Goal: Check status: Check status

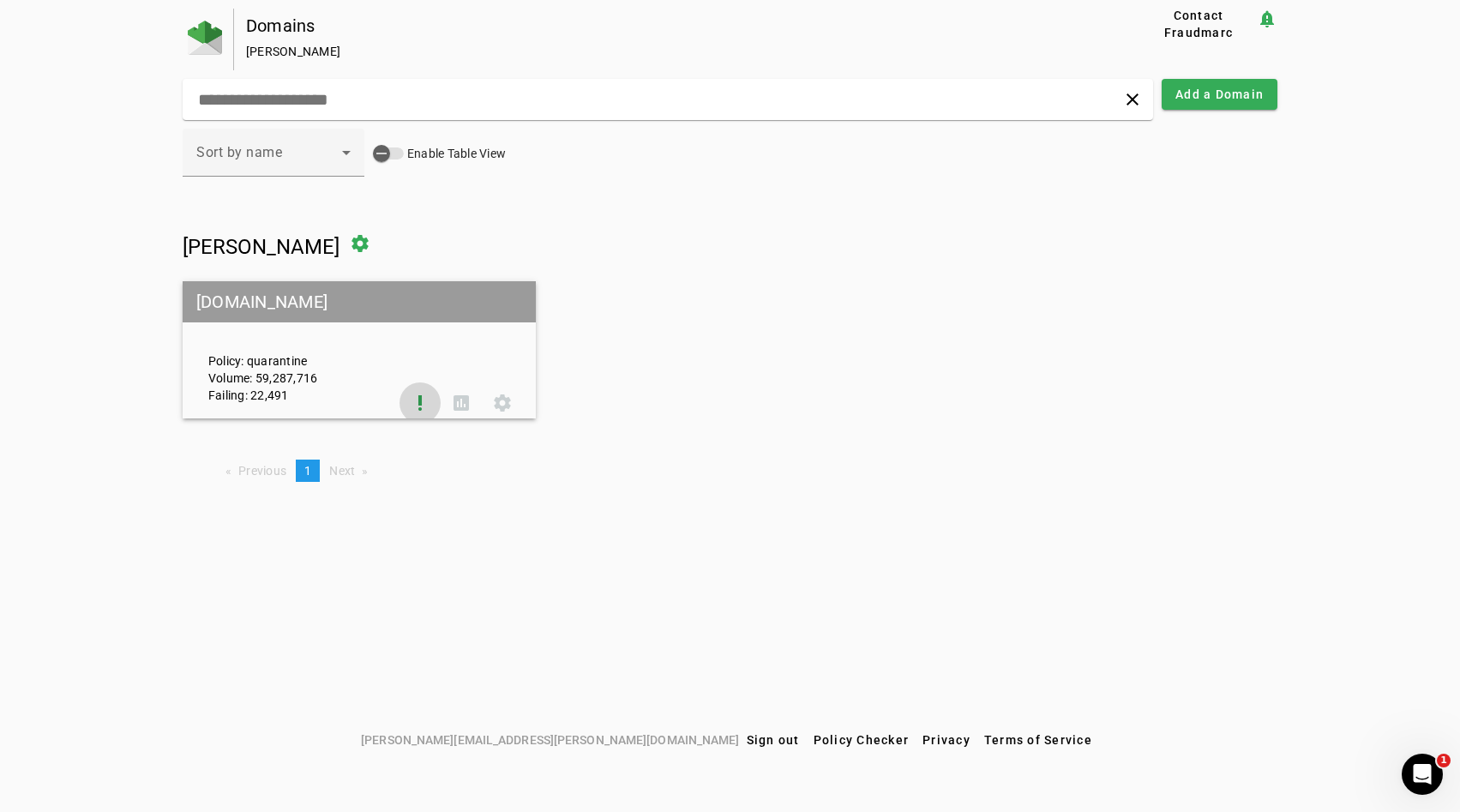
click at [425, 396] on span at bounding box center [419, 402] width 41 height 41
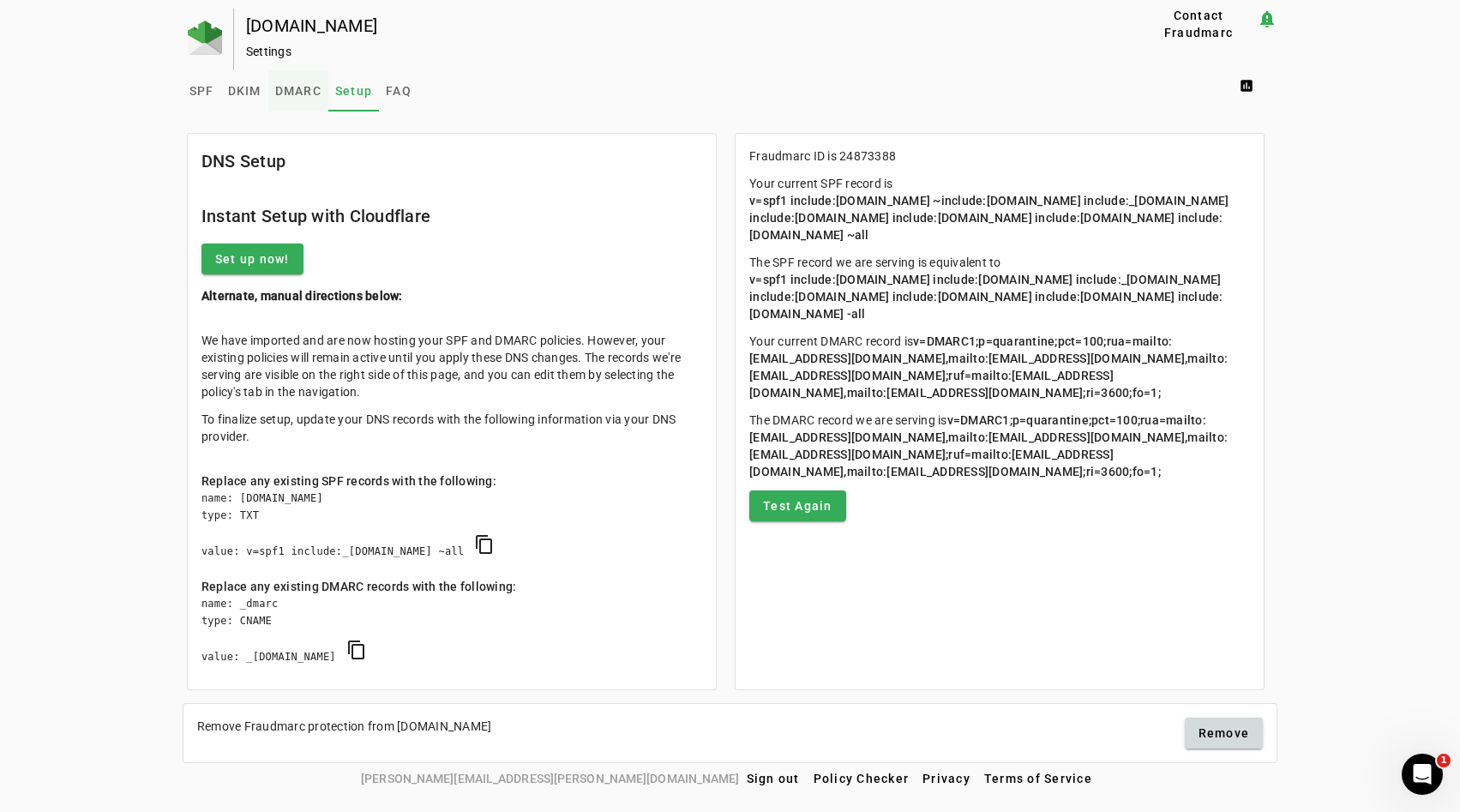
click at [286, 101] on span "DMARC" at bounding box center [298, 90] width 46 height 41
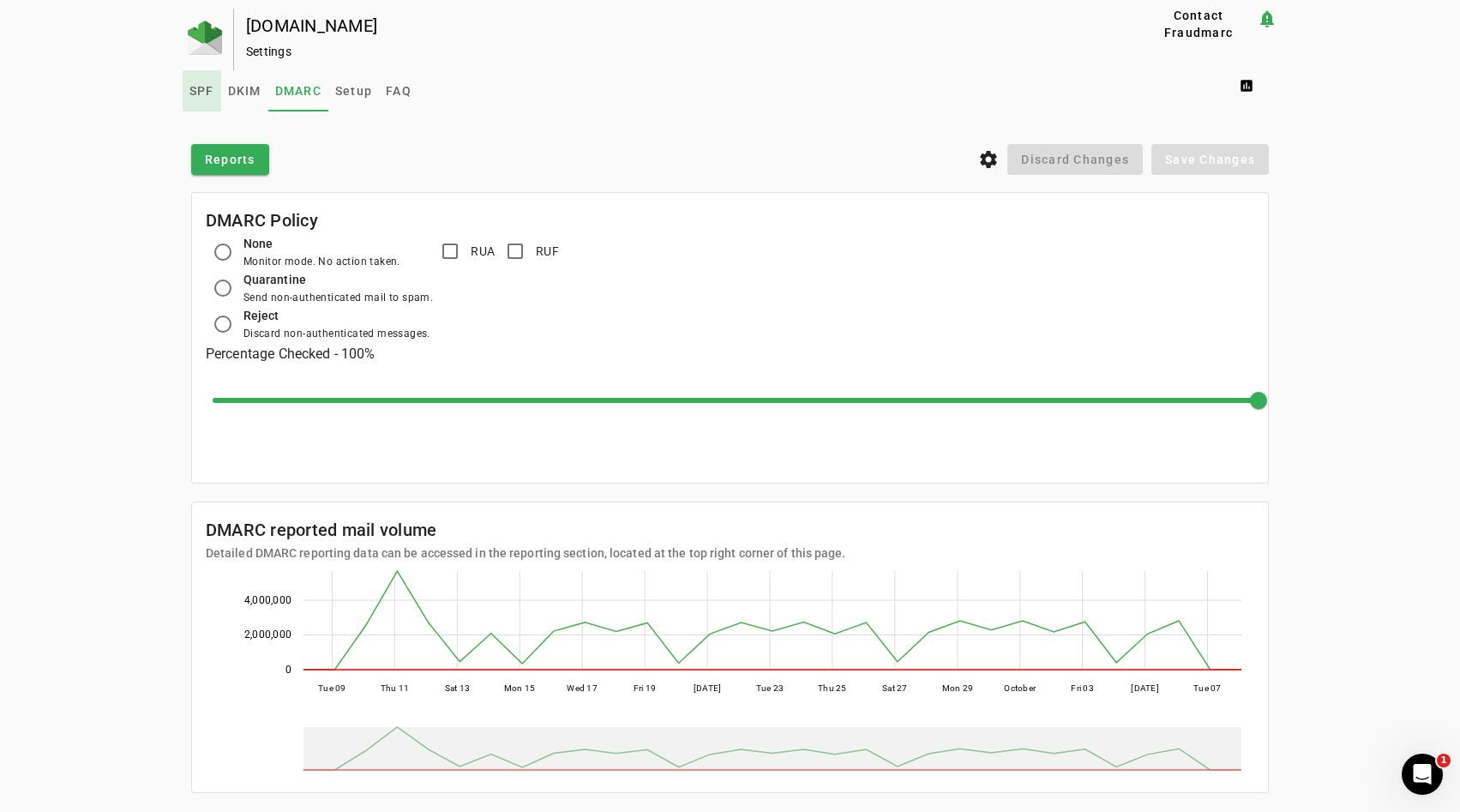
click at [200, 99] on span "SPF" at bounding box center [202, 90] width 25 height 41
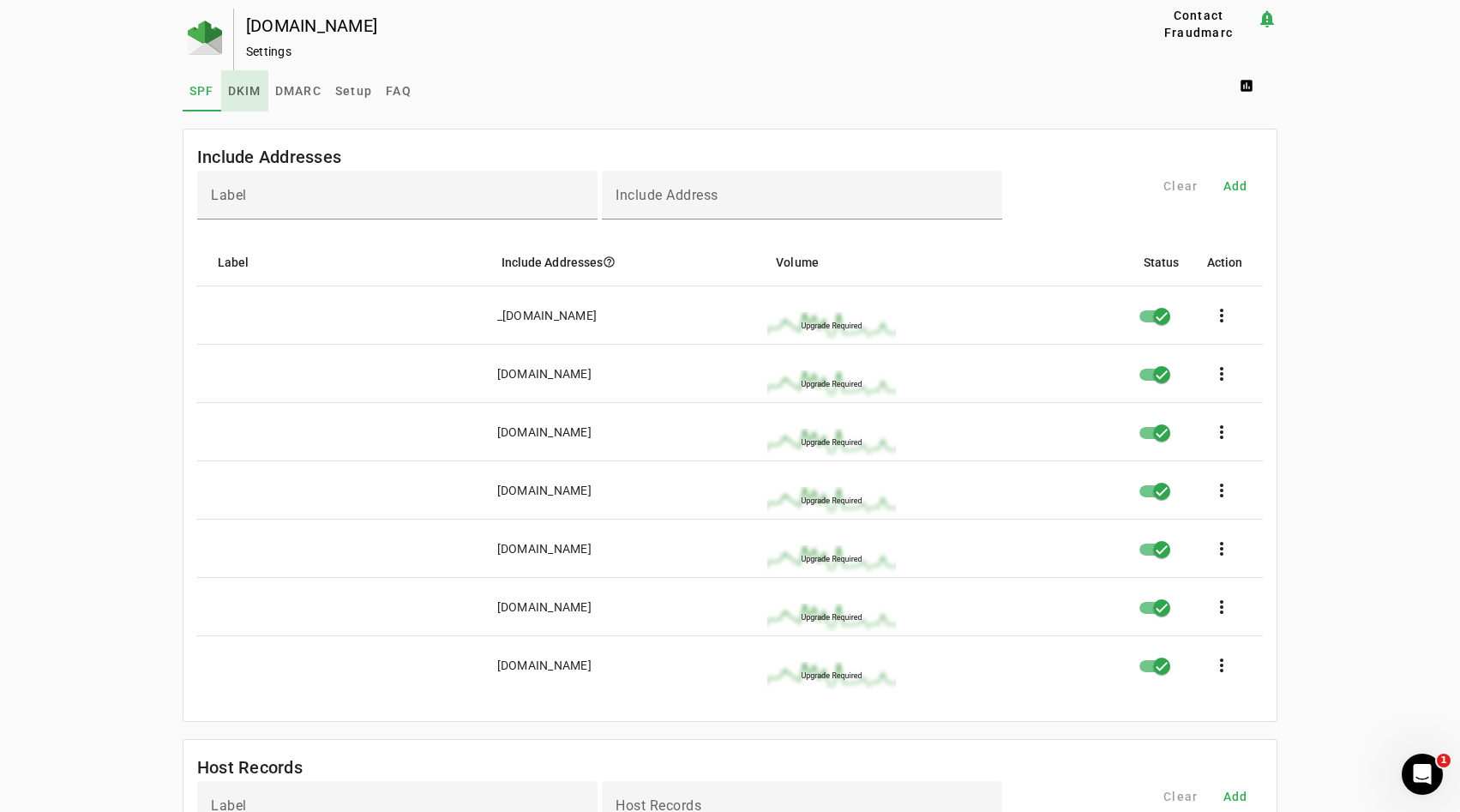
click at [243, 98] on span "DKIM" at bounding box center [244, 90] width 33 height 41
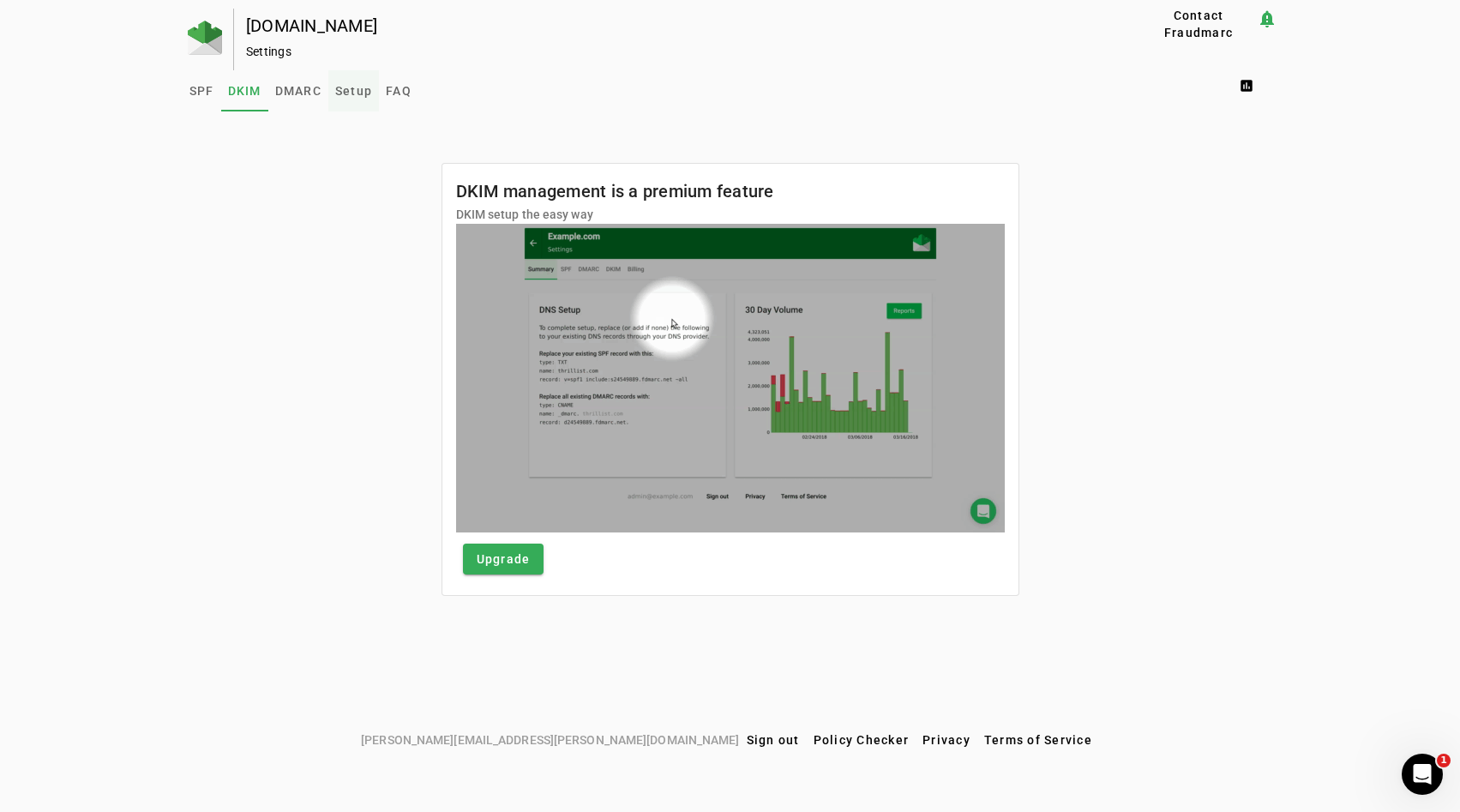
click at [348, 92] on span "Setup" at bounding box center [353, 90] width 37 height 12
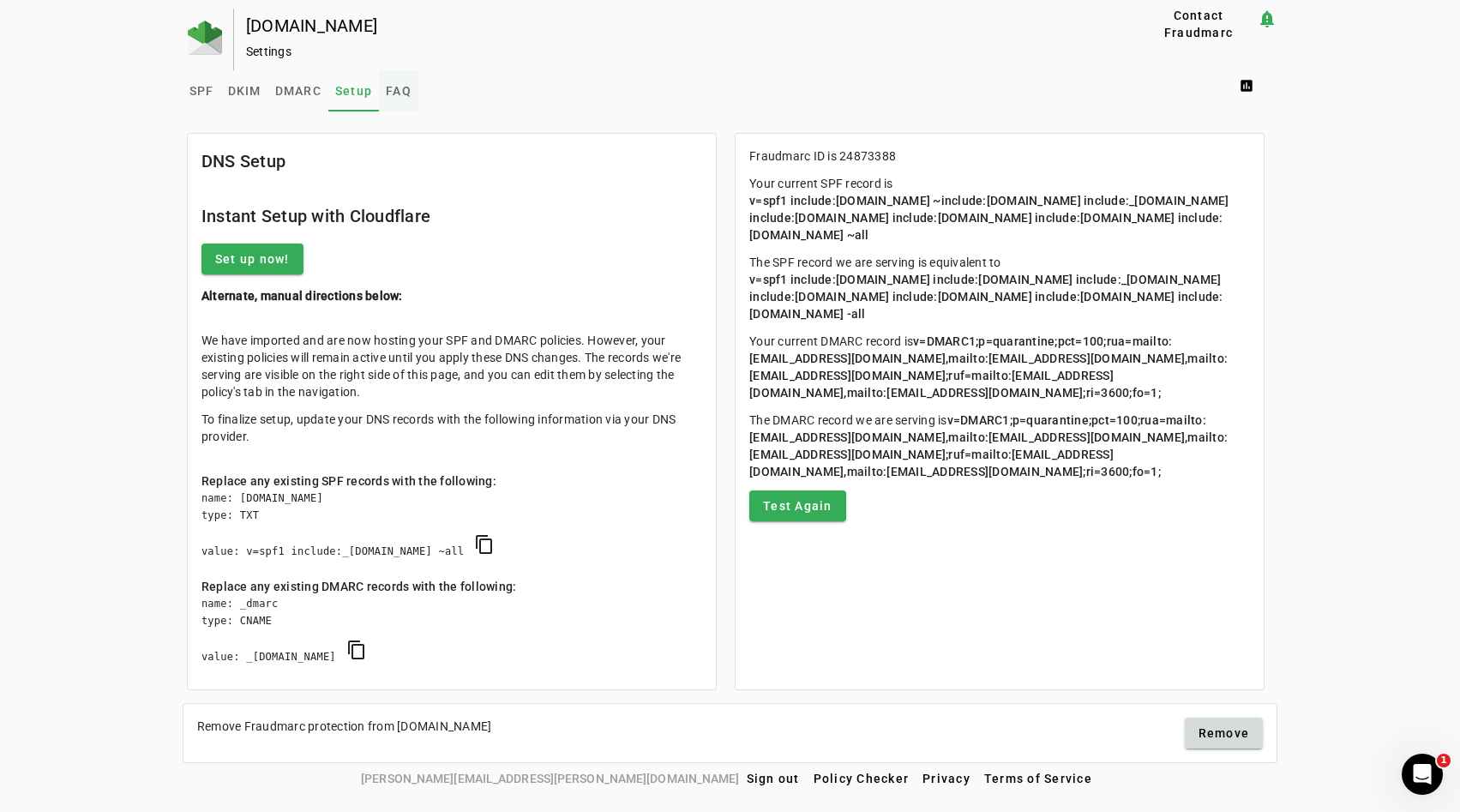
click at [383, 93] on link "FAQ" at bounding box center [398, 90] width 40 height 41
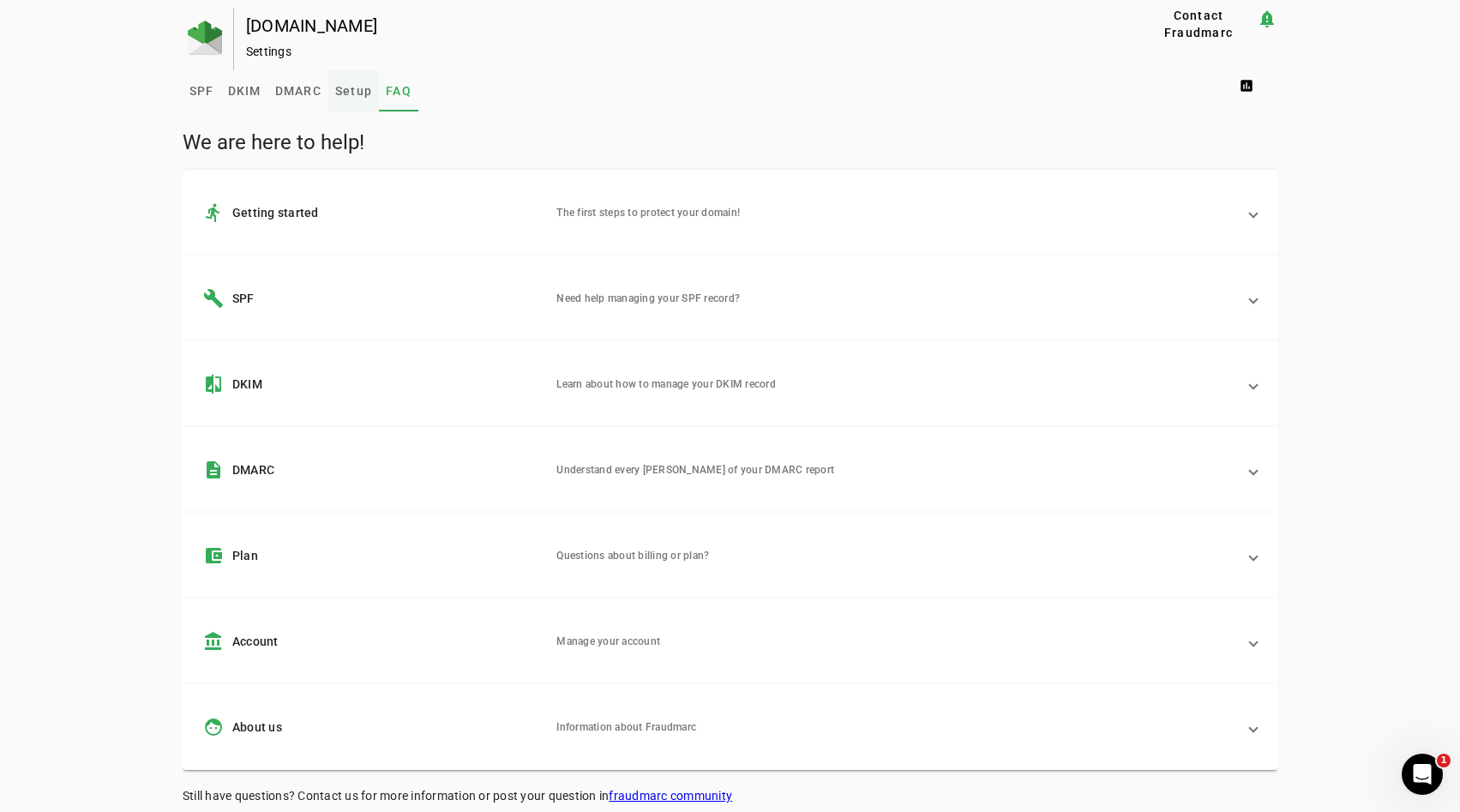
click at [346, 93] on span "Setup" at bounding box center [353, 90] width 37 height 12
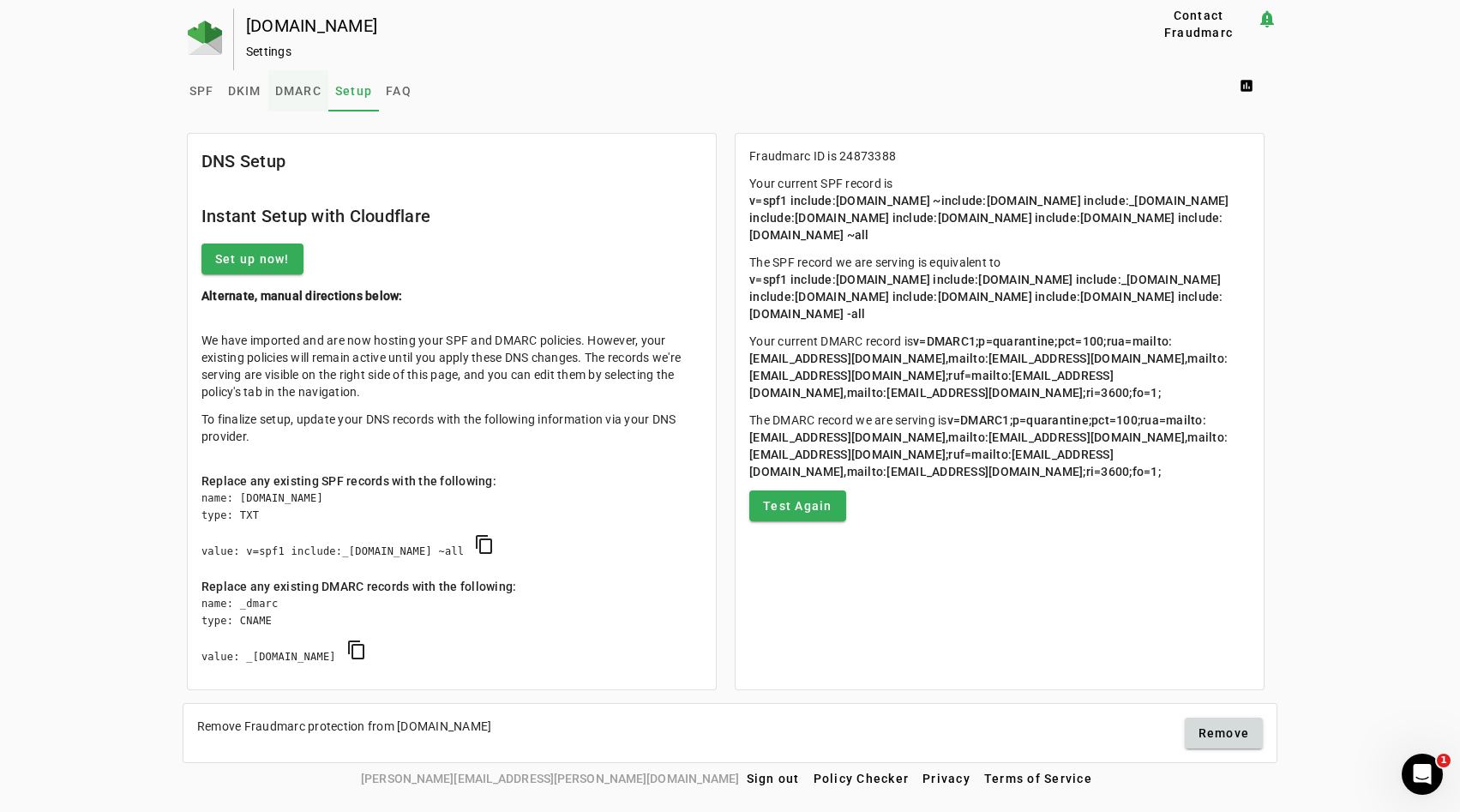
click at [271, 98] on link "DMARC" at bounding box center [298, 90] width 60 height 41
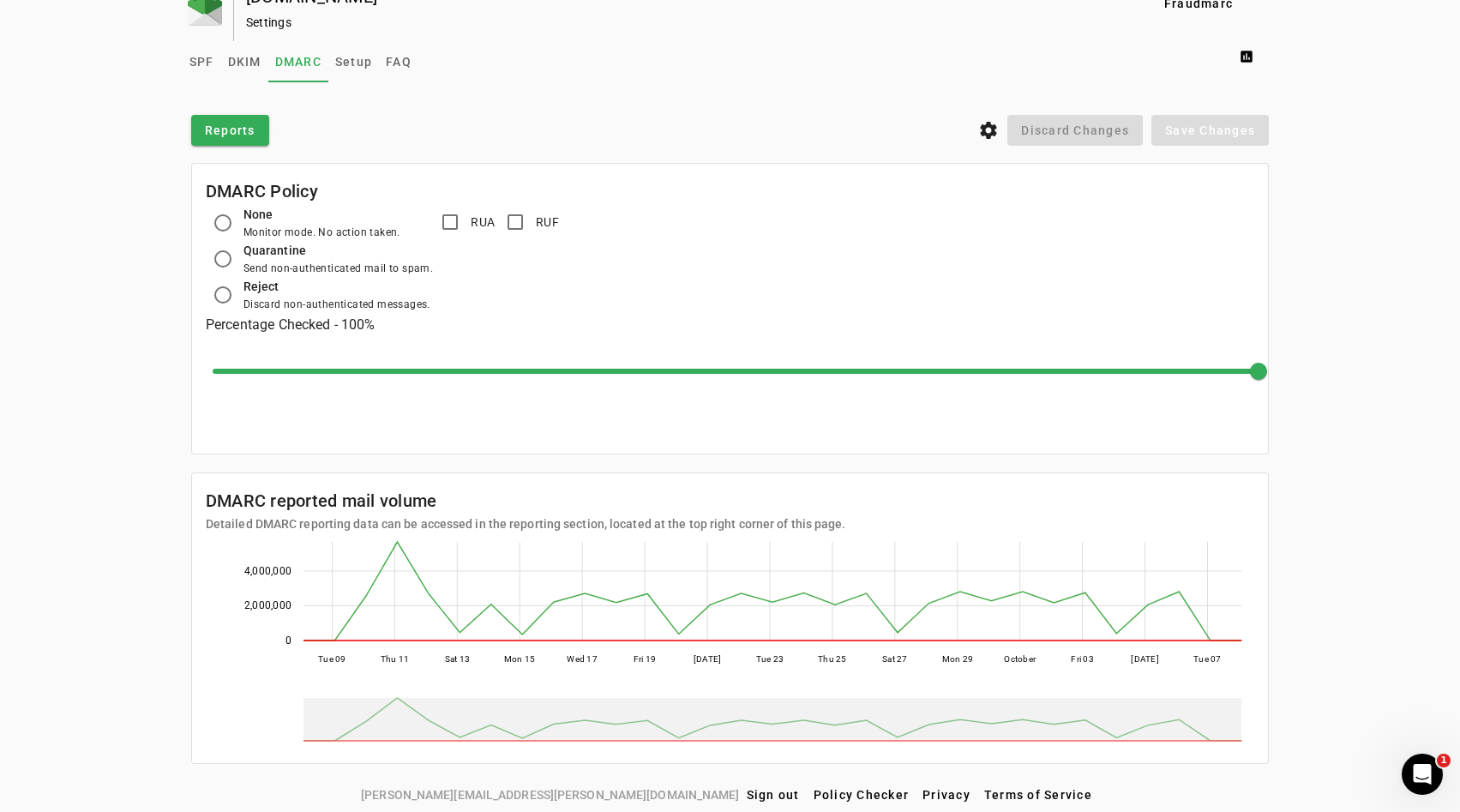
scroll to position [32, 0]
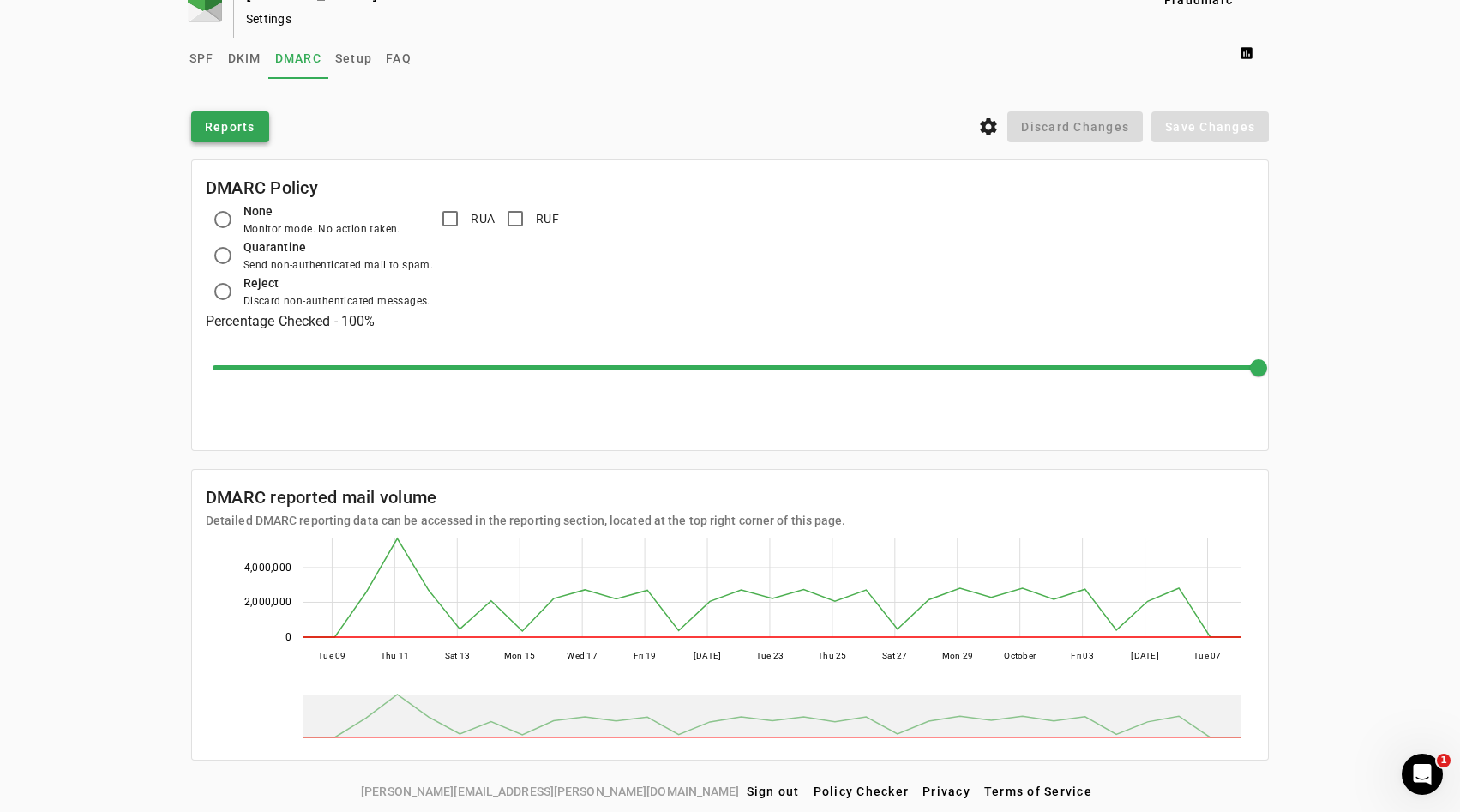
click at [219, 119] on span "Reports" at bounding box center [230, 127] width 50 height 17
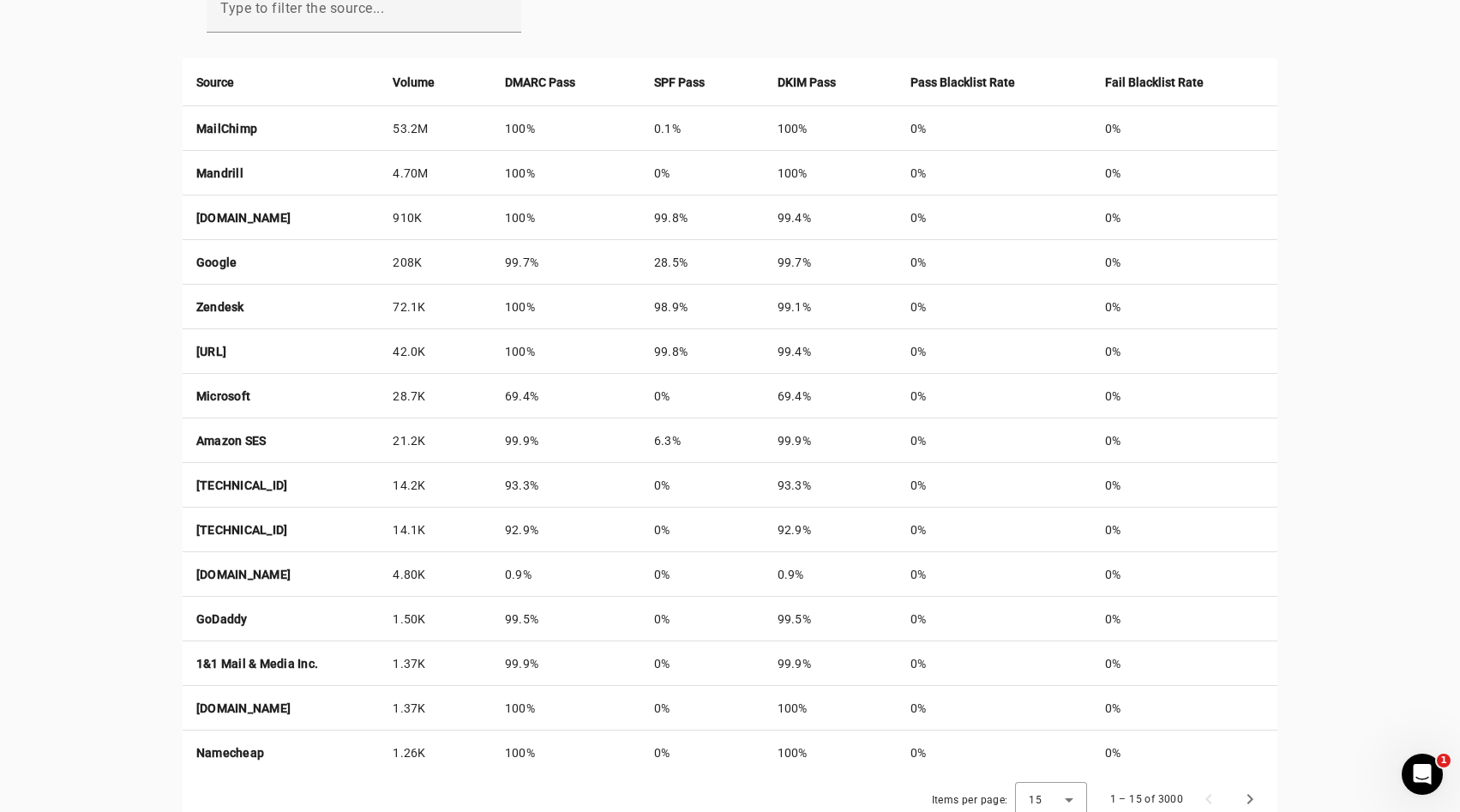
scroll to position [630, 0]
